Goal: Communication & Community: Answer question/provide support

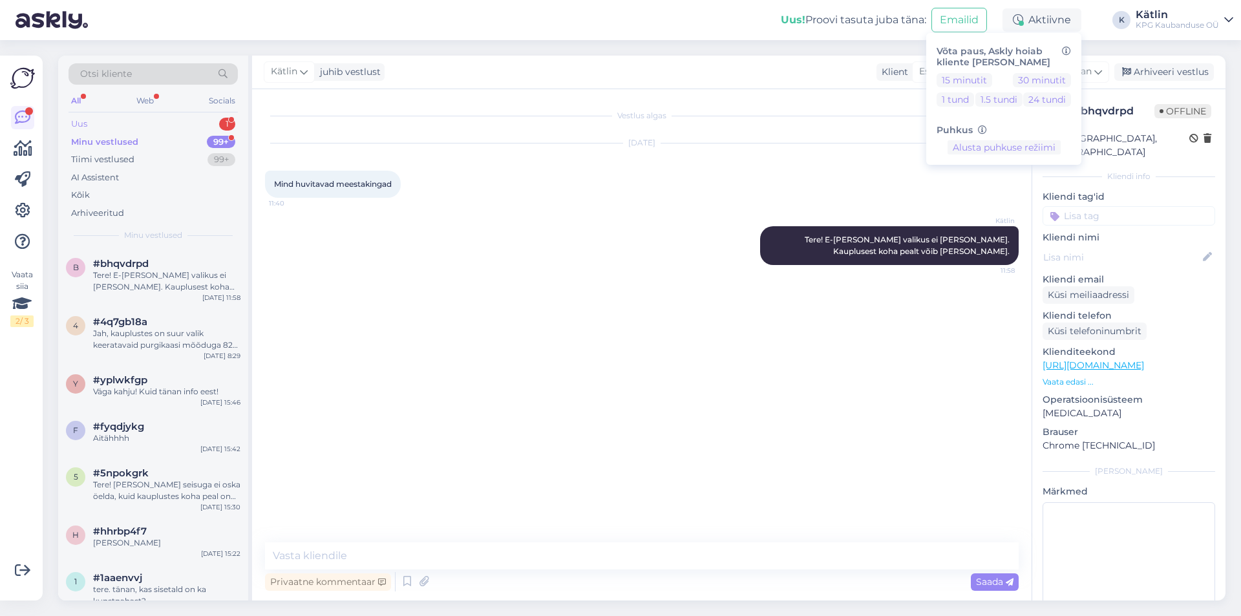
click at [100, 131] on div "Uus 1" at bounding box center [153, 124] width 169 height 18
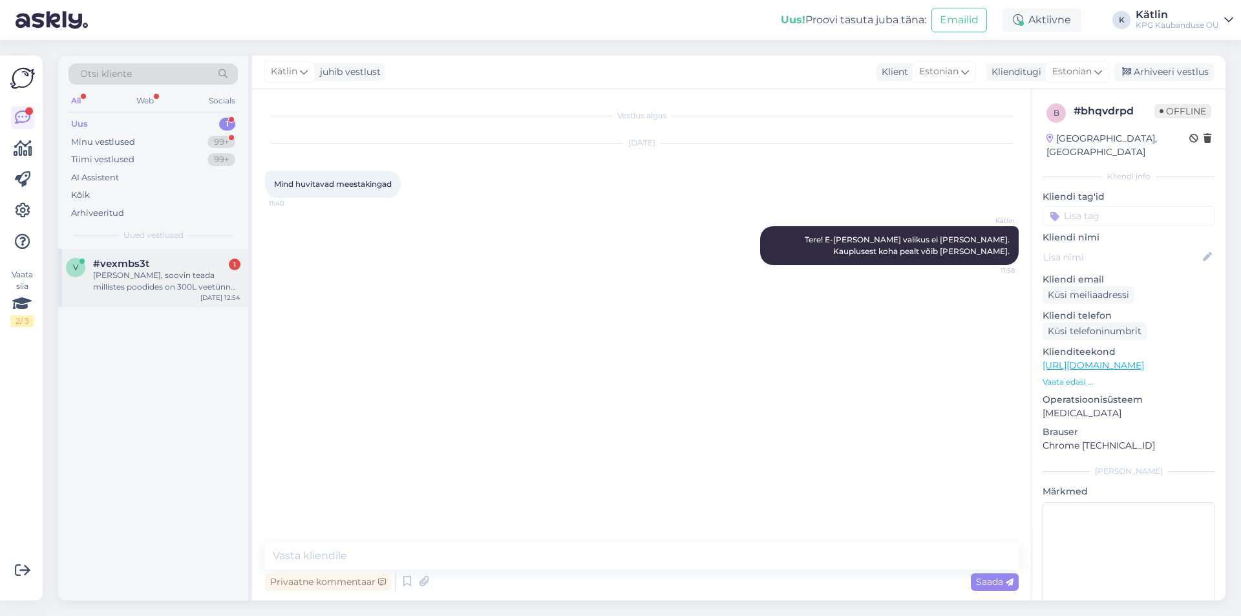
click at [187, 266] on div "#vexmbs3t 1" at bounding box center [166, 264] width 147 height 12
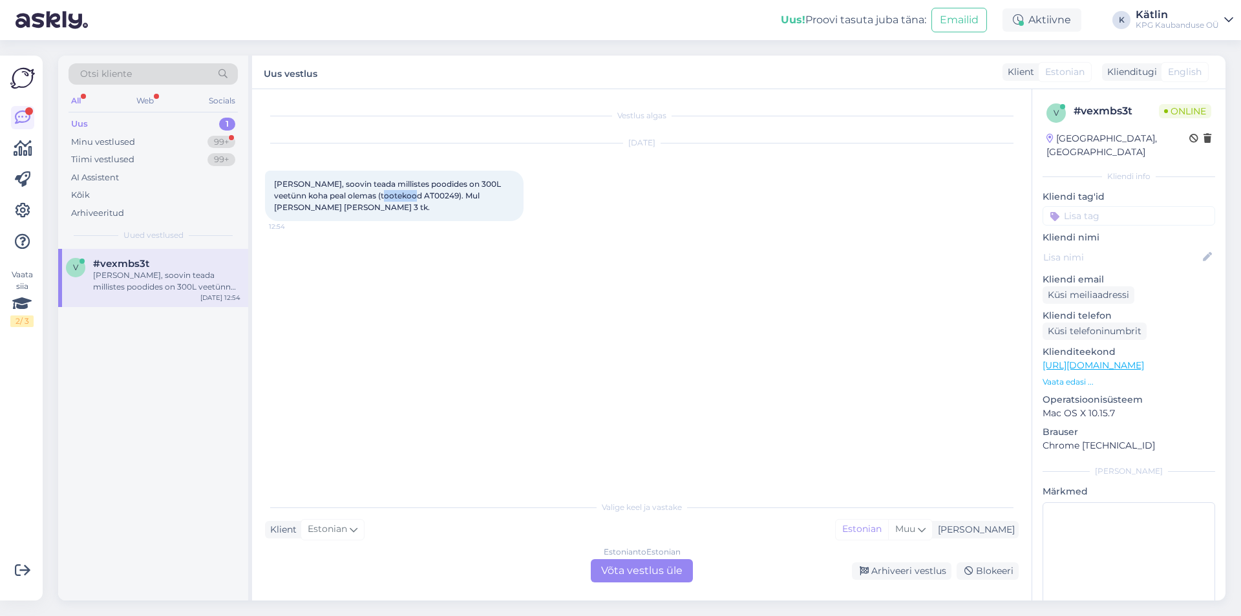
drag, startPoint x: 369, startPoint y: 194, endPoint x: 403, endPoint y: 196, distance: 33.7
click at [403, 196] on span "[PERSON_NAME], soovin teada millistes poodides on 300L veetünn koha peal olemas…" at bounding box center [388, 195] width 229 height 33
copy span "AT00249"
click at [655, 573] on div "Estonian to Estonian Võta vestlus üle" at bounding box center [642, 570] width 102 height 23
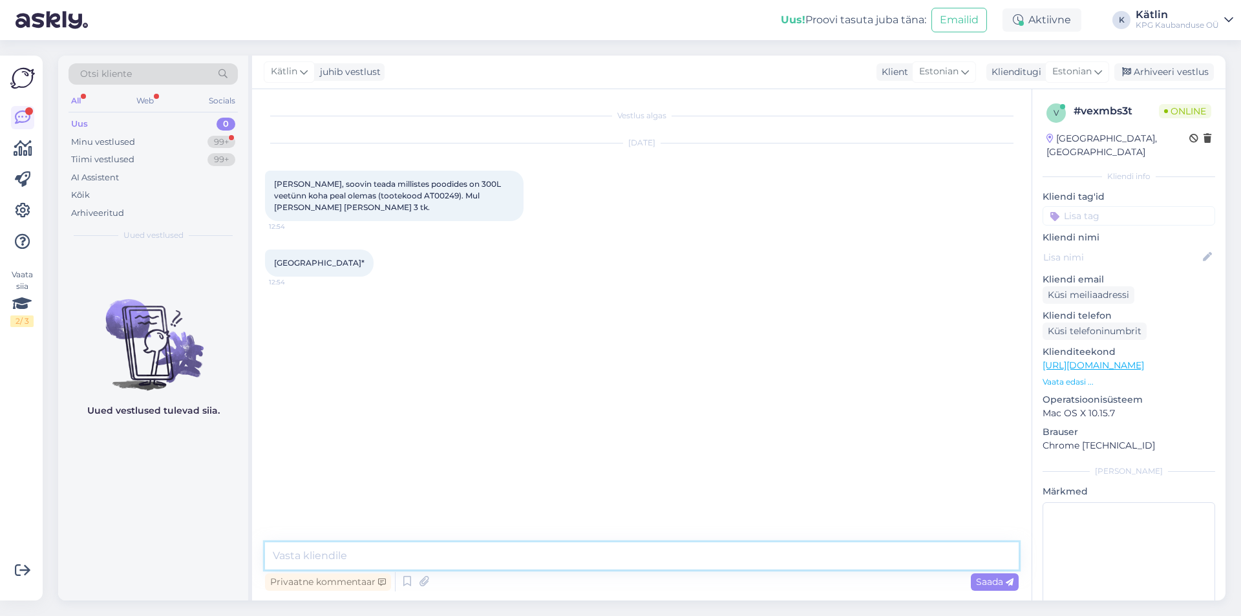
click at [419, 547] on textarea at bounding box center [642, 555] width 754 height 27
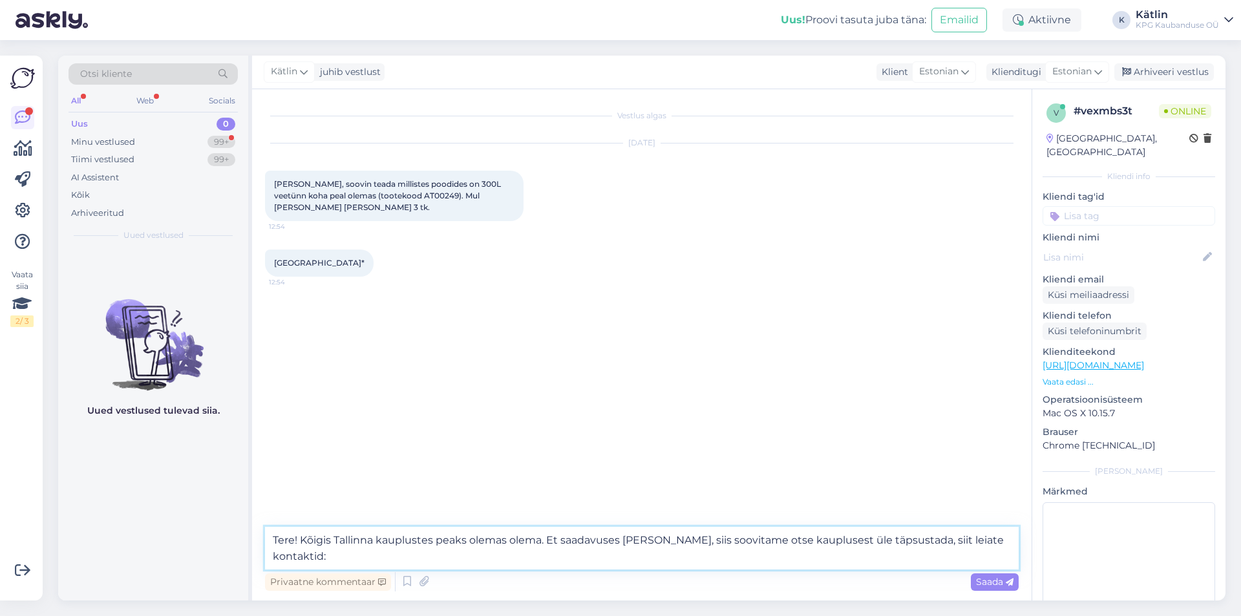
paste textarea "[URL][DOMAIN_NAME]"
click at [545, 539] on textarea "Tere! Kõigis Tallinna kauplustes peaks olemas olema. Et saadavuses [PERSON_NAME…" at bounding box center [642, 548] width 754 height 43
type textarea "Tere! Kõigis Tallinna kauplustes peaks olemas olema. Et saadavuses [PERSON_NAME…"
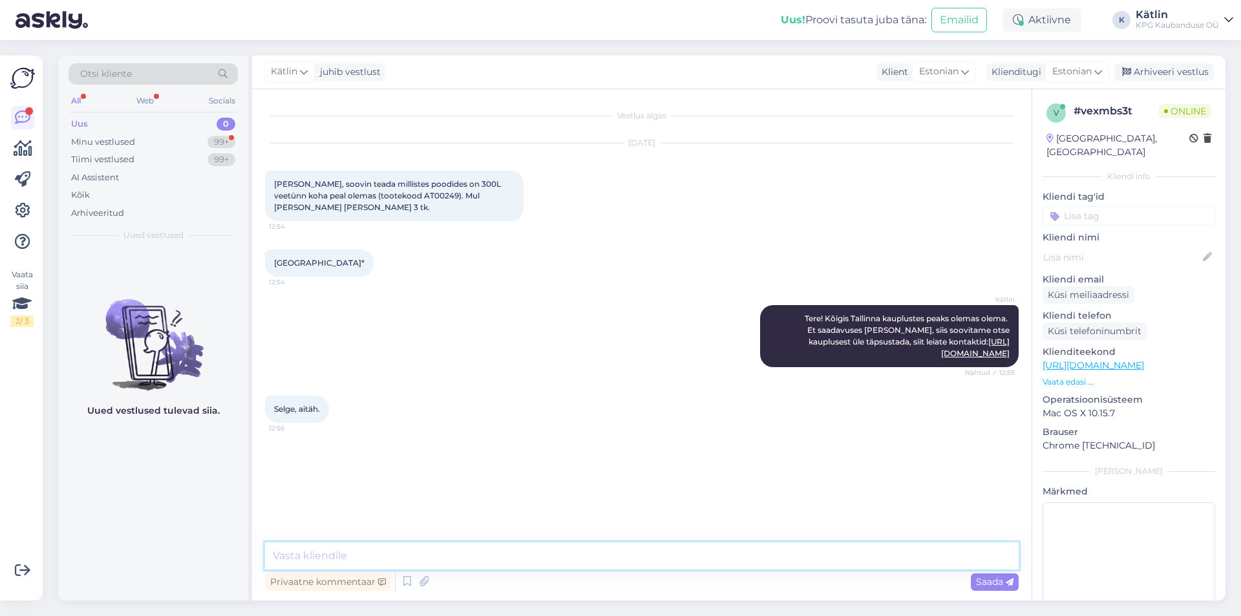
click at [315, 554] on textarea at bounding box center [642, 555] width 754 height 27
click at [1032, 22] on div "Aktiivne" at bounding box center [1041, 19] width 79 height 23
click at [958, 79] on button "15 minutit" at bounding box center [964, 80] width 56 height 14
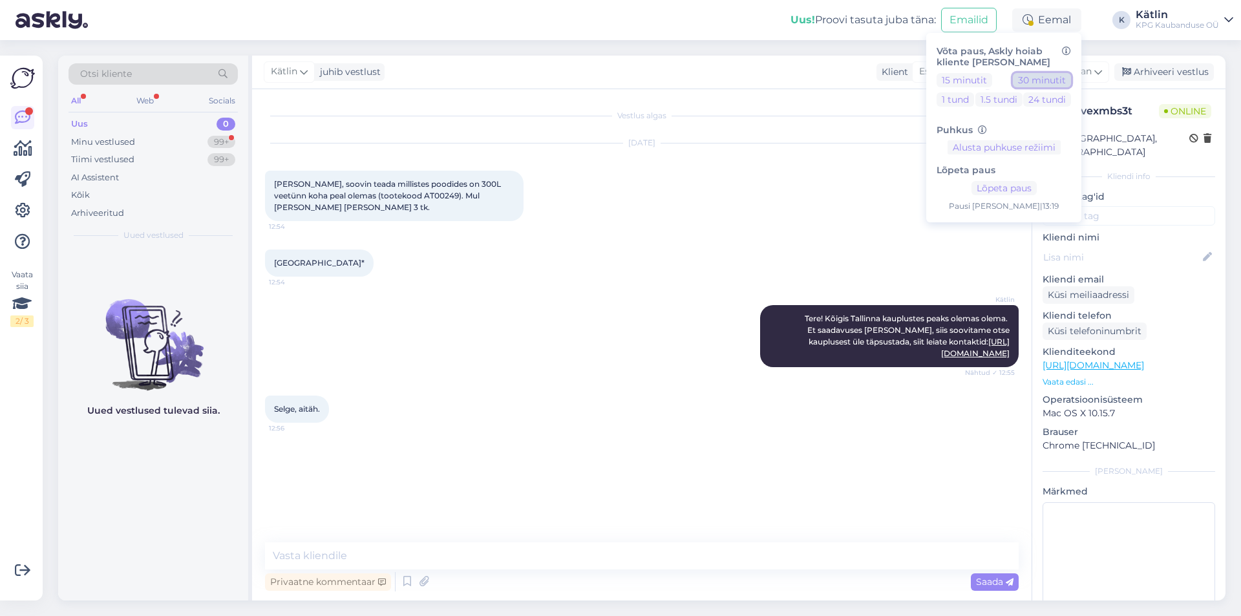
click at [1051, 83] on button "30 minutit" at bounding box center [1042, 80] width 58 height 14
